Goal: Task Accomplishment & Management: Use online tool/utility

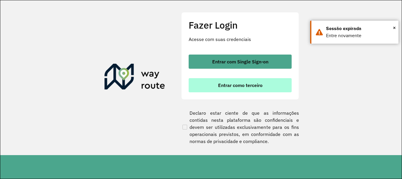
click at [243, 84] on span "Entrar como terceiro" at bounding box center [240, 85] width 44 height 5
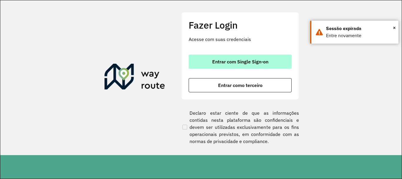
click at [220, 62] on span "Entrar com Single Sign-on" at bounding box center [240, 61] width 56 height 5
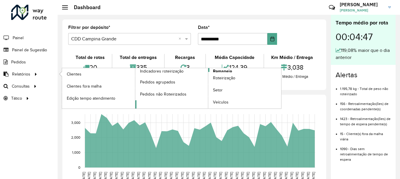
click at [220, 70] on span "Romaneio" at bounding box center [222, 71] width 19 height 6
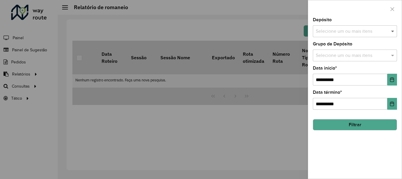
click at [393, 31] on span at bounding box center [393, 31] width 7 height 7
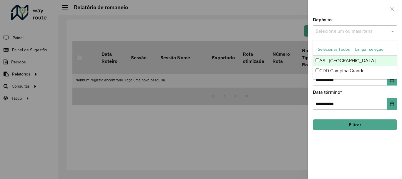
click at [342, 58] on div "AS - CAMPINA GRANDE" at bounding box center [355, 61] width 84 height 10
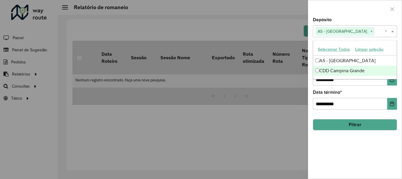
click at [341, 69] on div "CDD Campina Grande" at bounding box center [355, 71] width 84 height 10
click at [370, 71] on div "CDD Campina Grande" at bounding box center [355, 71] width 84 height 10
click at [335, 70] on div "CDD Campina Grande" at bounding box center [355, 71] width 84 height 10
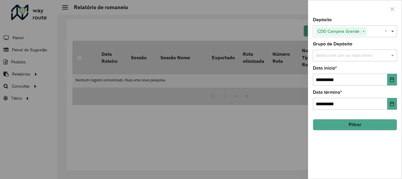
click at [392, 32] on span at bounding box center [393, 31] width 7 height 7
click at [394, 56] on span at bounding box center [393, 55] width 7 height 7
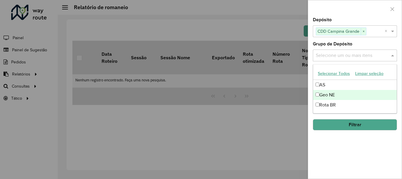
click at [330, 94] on div "Geo NE" at bounding box center [355, 95] width 84 height 10
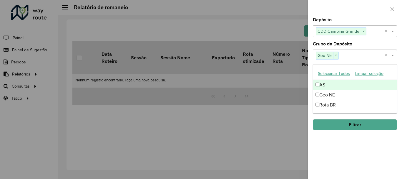
click at [392, 56] on span at bounding box center [393, 55] width 7 height 7
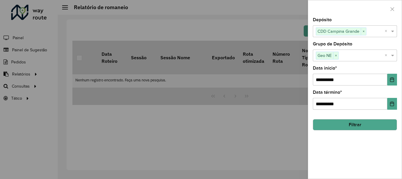
click at [342, 126] on button "Filtrar" at bounding box center [355, 124] width 84 height 11
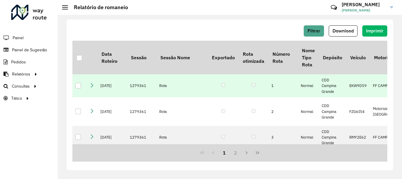
click at [78, 88] on div at bounding box center [78, 86] width 6 height 6
click at [340, 31] on span "Download" at bounding box center [343, 30] width 21 height 5
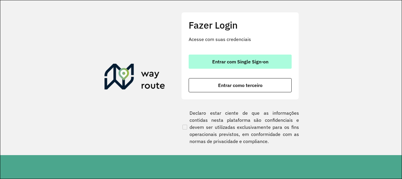
click at [228, 59] on span "Entrar com Single Sign-on" at bounding box center [240, 61] width 56 height 5
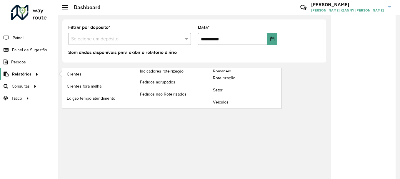
click at [25, 75] on span "Relatórios" at bounding box center [21, 74] width 19 height 6
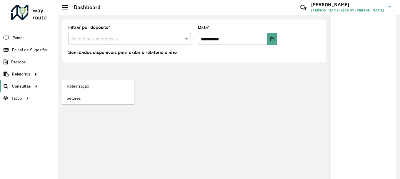
click at [27, 88] on span "Consultas" at bounding box center [21, 86] width 19 height 6
click at [82, 87] on span "Roteirização" at bounding box center [79, 86] width 24 height 6
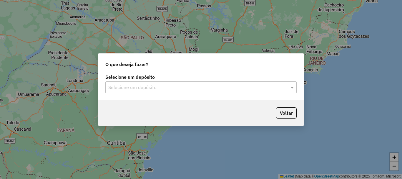
click at [161, 88] on input "text" at bounding box center [195, 87] width 174 height 7
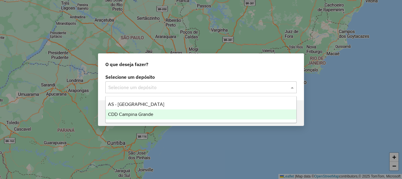
click at [150, 114] on span "CDD Campina Grande" at bounding box center [130, 114] width 45 height 5
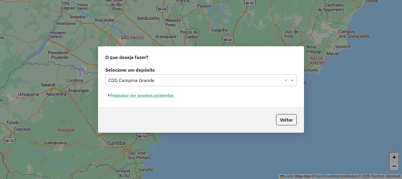
click at [156, 93] on button "Pesquisar por sessões existentes" at bounding box center [140, 95] width 71 height 9
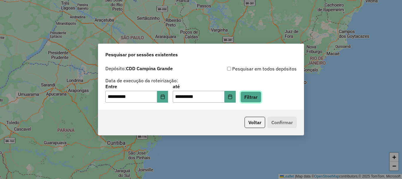
click at [251, 96] on button "Filtrar" at bounding box center [250, 96] width 21 height 11
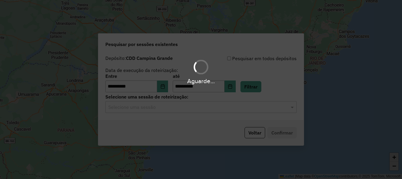
click at [209, 107] on input "text" at bounding box center [195, 107] width 174 height 7
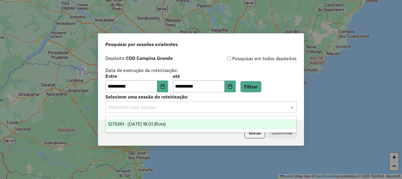
click at [166, 123] on span "1279361 - 20/09/2025 18:01 (Rota)" at bounding box center [137, 123] width 58 height 5
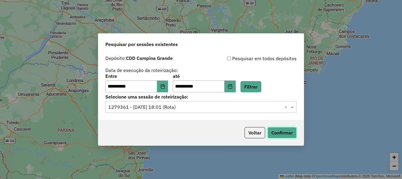
click at [274, 133] on button "Confirmar" at bounding box center [281, 132] width 29 height 11
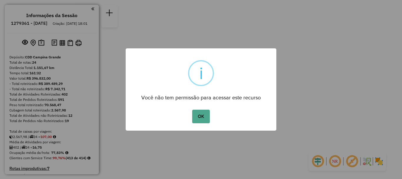
click at [206, 123] on div "OK No Cancel" at bounding box center [201, 116] width 151 height 16
click at [204, 119] on button "OK" at bounding box center [200, 116] width 17 height 14
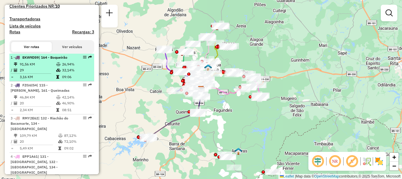
scroll to position [206, 0]
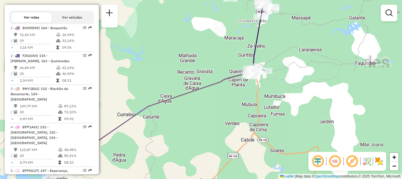
drag, startPoint x: 227, startPoint y: 55, endPoint x: 224, endPoint y: 64, distance: 9.6
click at [224, 64] on div "Janela de atendimento Grade de atendimento Capacidade Transportadoras Veículos …" at bounding box center [201, 89] width 402 height 179
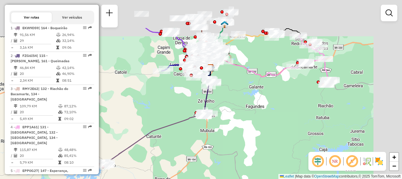
drag, startPoint x: 246, startPoint y: 56, endPoint x: 225, endPoint y: 94, distance: 43.3
click at [225, 94] on div "Janela de atendimento Grade de atendimento Capacidade Transportadoras Veículos …" at bounding box center [201, 89] width 402 height 179
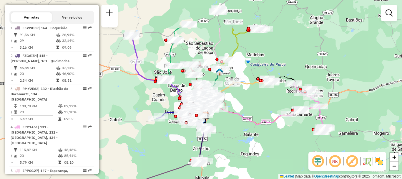
drag, startPoint x: 236, startPoint y: 68, endPoint x: 227, endPoint y: 114, distance: 46.6
click at [227, 114] on icon at bounding box center [265, 116] width 118 height 23
select select "**********"
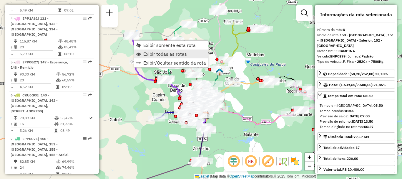
scroll to position [477, 0]
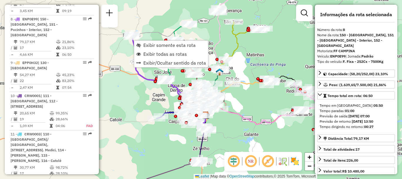
drag, startPoint x: 154, startPoint y: 52, endPoint x: 150, endPoint y: 20, distance: 32.3
click at [150, 23] on div "Janela de atendimento Grade de atendimento Capacidade Transportadoras Veículos …" at bounding box center [201, 89] width 402 height 179
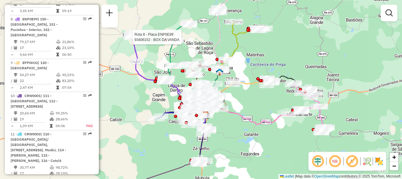
select select "**********"
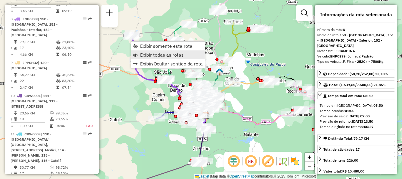
click at [144, 54] on span "Exibir todas as rotas" at bounding box center [162, 54] width 44 height 5
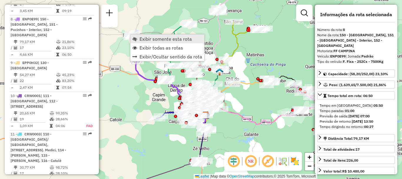
click at [161, 40] on span "Exibir somente esta rota" at bounding box center [165, 38] width 52 height 5
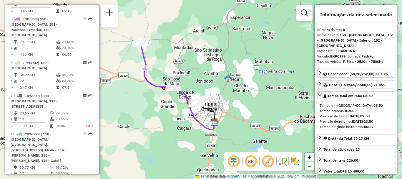
drag, startPoint x: 242, startPoint y: 63, endPoint x: 208, endPoint y: 59, distance: 33.5
click at [211, 58] on div "Janela de atendimento Grade de atendimento Capacidade Transportadoras Veículos …" at bounding box center [201, 89] width 402 height 179
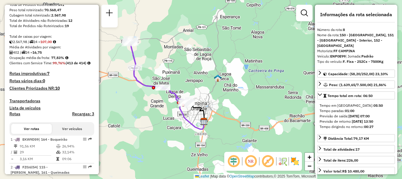
scroll to position [183, 0]
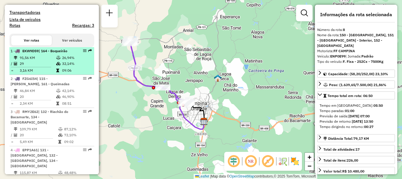
click at [59, 73] on td at bounding box center [59, 70] width 6 height 6
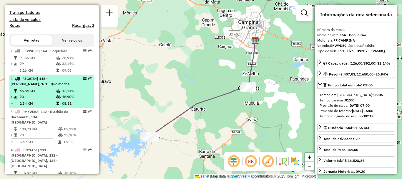
scroll to position [212, 0]
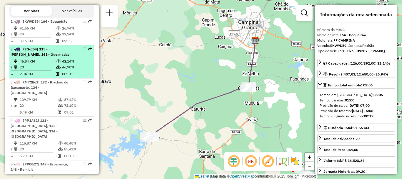
click at [66, 78] on li "2 - FZG6I54 | 115 - Aluízio Campos, 161 - Queimadas 46,84 KM 42,14% / 20 46,90%…" at bounding box center [51, 61] width 85 height 33
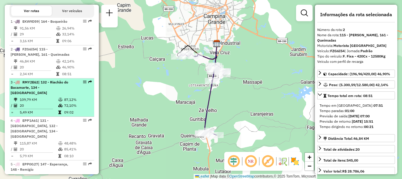
click at [52, 95] on div "3 - RMY2E62 | 132 - Riachão do Bacamarte, 134 - Ingá" at bounding box center [42, 87] width 62 height 16
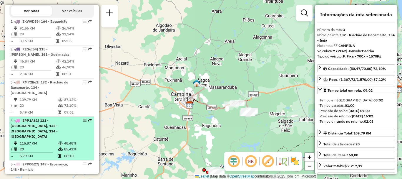
click at [50, 132] on span "| 131 - [GEOGRAPHIC_DATA], 132 - [GEOGRAPHIC_DATA], 134 - [GEOGRAPHIC_DATA]" at bounding box center [34, 128] width 47 height 20
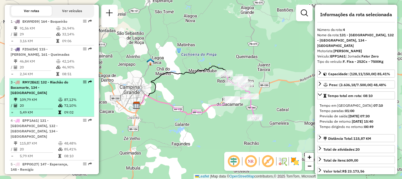
scroll to position [242, 0]
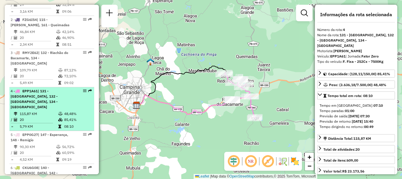
click at [74, 114] on td "48,48%" at bounding box center [78, 114] width 28 height 6
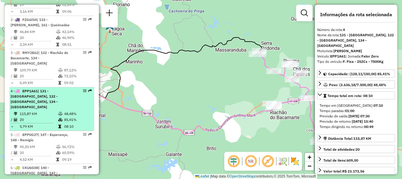
scroll to position [271, 0]
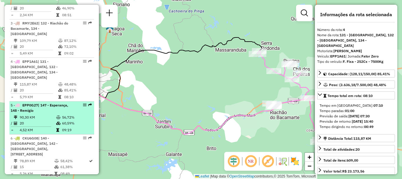
click at [69, 123] on td "60,59%" at bounding box center [77, 123] width 30 height 6
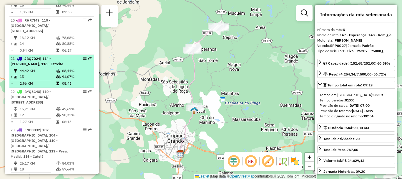
scroll to position [1007, 0]
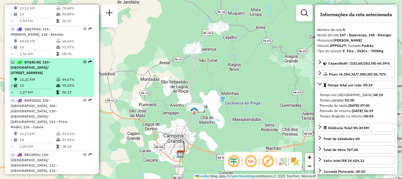
click at [42, 77] on td "15,21 KM" at bounding box center [37, 80] width 36 height 6
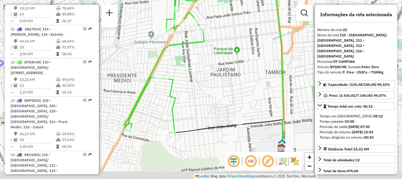
drag, startPoint x: 214, startPoint y: 156, endPoint x: 211, endPoint y: 122, distance: 33.9
click at [211, 122] on div "Janela de atendimento Grade de atendimento Capacidade Transportadoras Veículos …" at bounding box center [201, 89] width 402 height 179
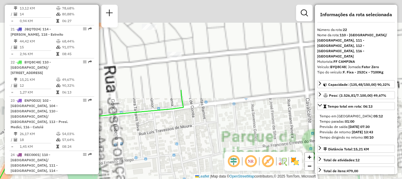
drag, startPoint x: 211, startPoint y: 69, endPoint x: 198, endPoint y: 125, distance: 56.7
click at [198, 135] on div "Janela de atendimento Grade de atendimento Capacidade Transportadoras Veículos …" at bounding box center [201, 89] width 402 height 179
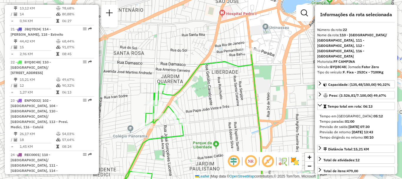
drag, startPoint x: 217, startPoint y: 71, endPoint x: 205, endPoint y: 95, distance: 27.0
click at [205, 95] on div "Janela de atendimento Grade de atendimento Capacidade Transportadoras Veículos …" at bounding box center [201, 89] width 402 height 179
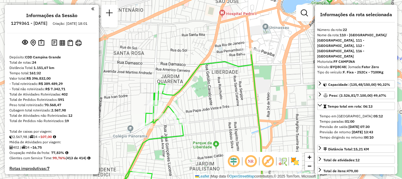
select select "**********"
